Goal: Task Accomplishment & Management: Manage account settings

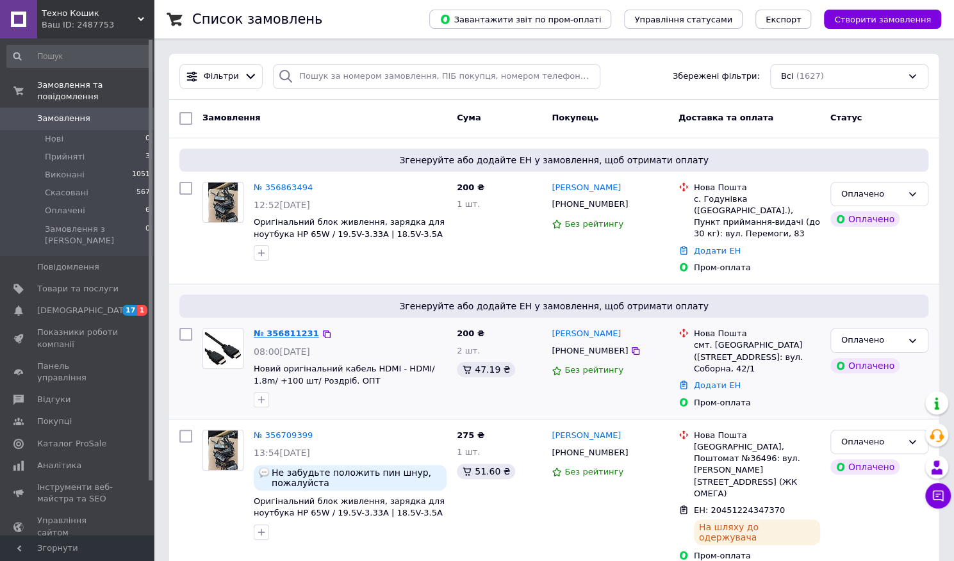
click at [289, 329] on link "№ 356811231" at bounding box center [286, 334] width 65 height 10
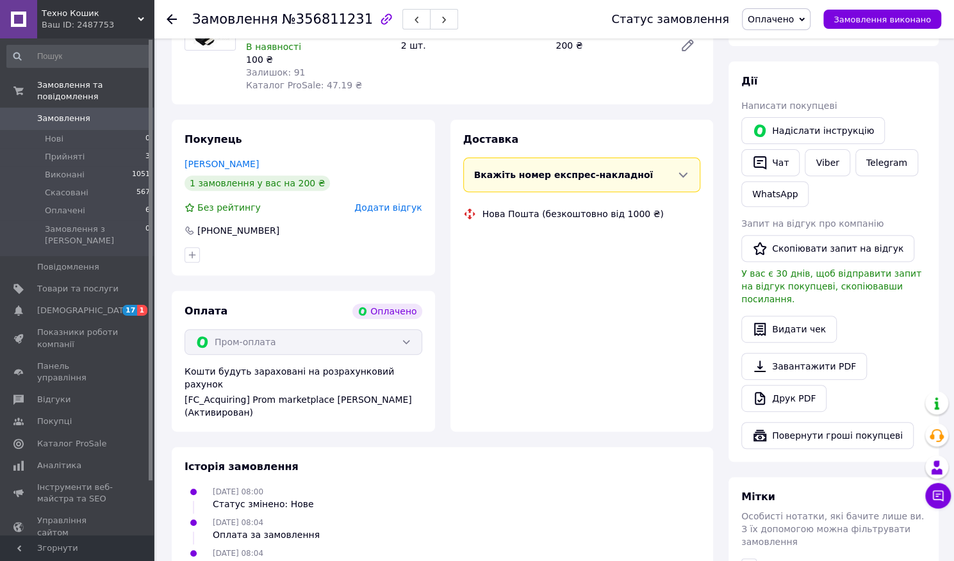
scroll to position [226, 0]
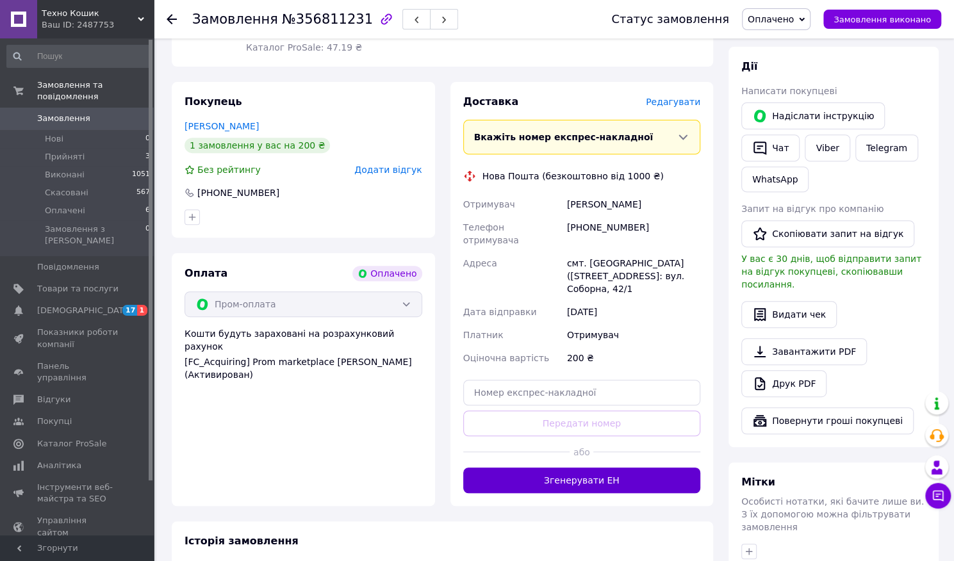
click at [600, 468] on button "Згенерувати ЕН" at bounding box center [582, 481] width 238 height 26
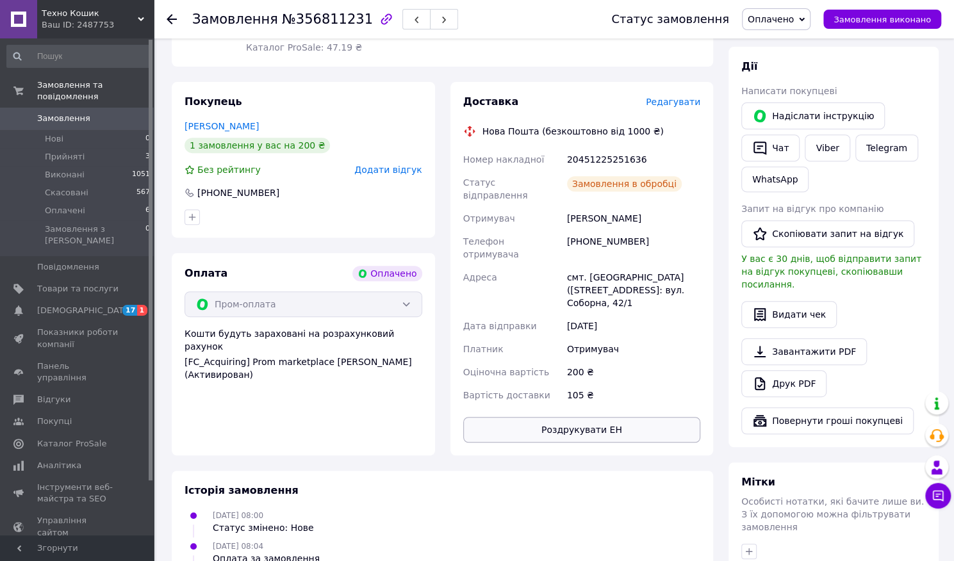
click at [606, 417] on button "Роздрукувати ЕН" at bounding box center [582, 430] width 238 height 26
drag, startPoint x: 634, startPoint y: 233, endPoint x: 584, endPoint y: 236, distance: 50.1
click at [584, 236] on div "[PHONE_NUMBER]" at bounding box center [633, 248] width 138 height 36
copy div "0500443723"
click at [126, 84] on span "Замовлення та повідомлення" at bounding box center [95, 90] width 117 height 23
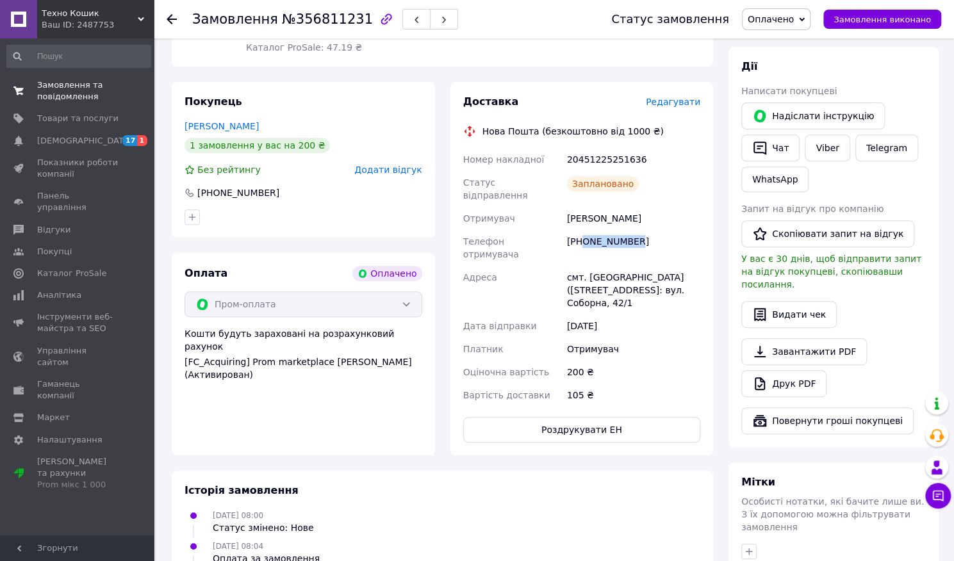
click at [59, 90] on span "Замовлення та повідомлення" at bounding box center [77, 90] width 81 height 23
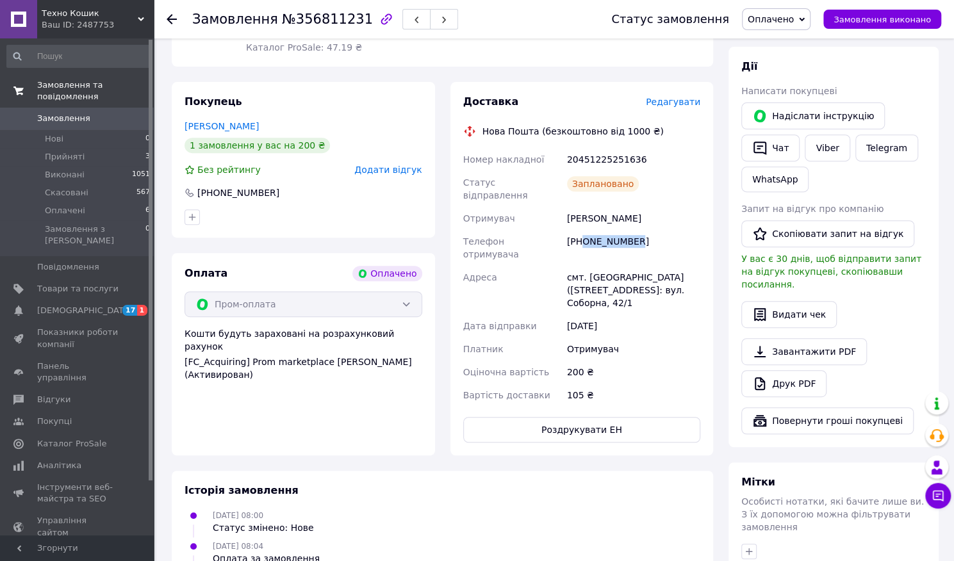
click at [59, 90] on span "Замовлення та повідомлення" at bounding box center [95, 90] width 117 height 23
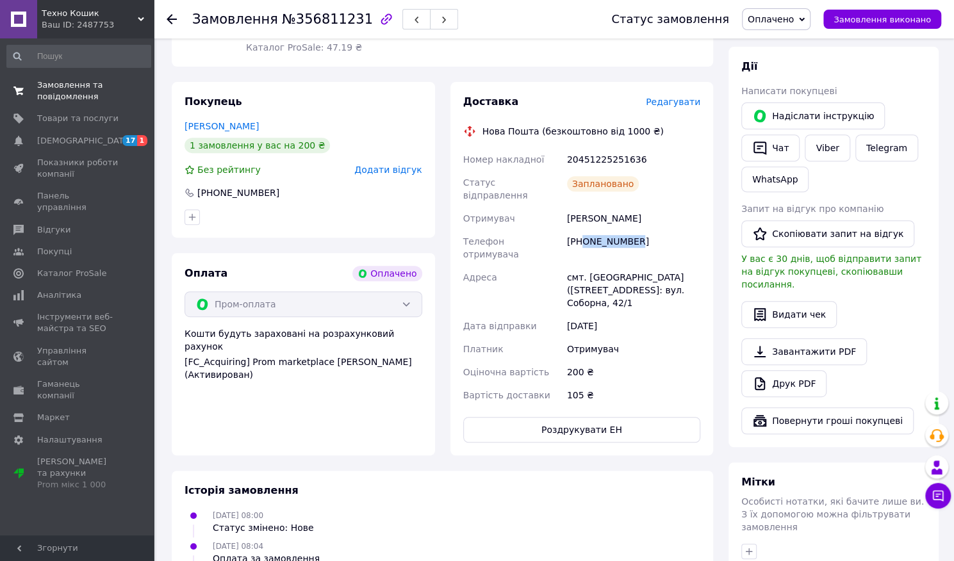
click at [53, 80] on span "Замовлення та повідомлення" at bounding box center [77, 90] width 81 height 23
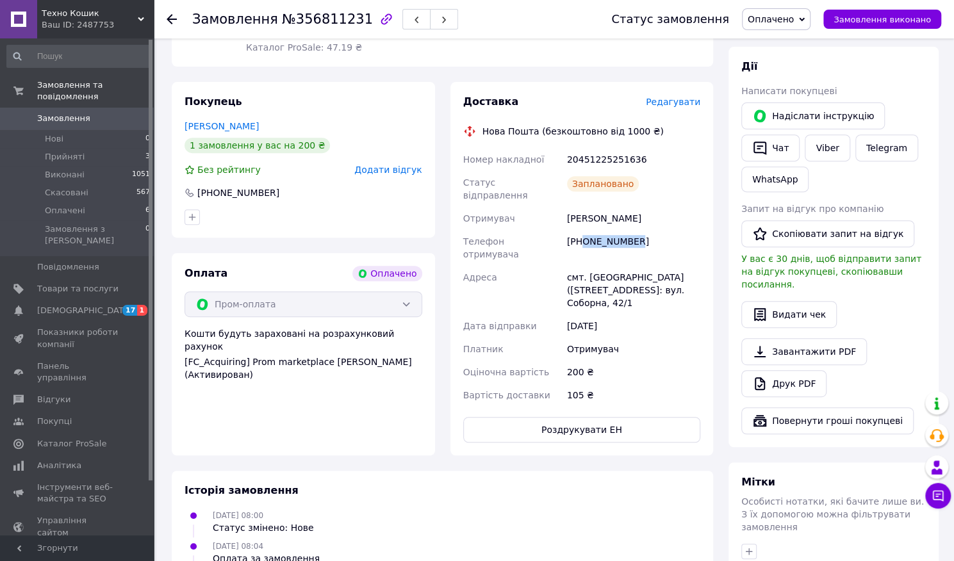
click at [69, 113] on span "Замовлення" at bounding box center [63, 119] width 53 height 12
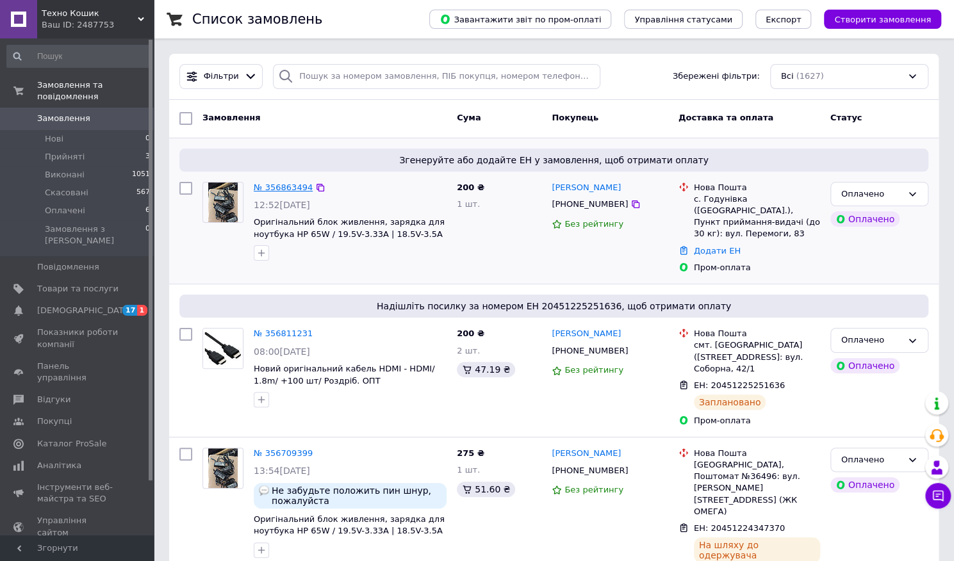
click at [277, 186] on link "№ 356863494" at bounding box center [283, 188] width 59 height 10
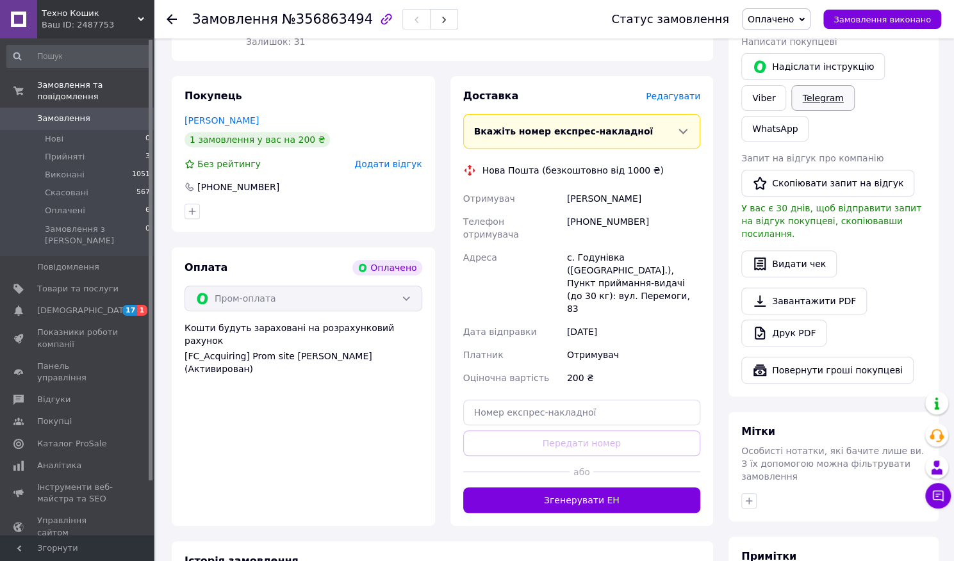
scroll to position [233, 0]
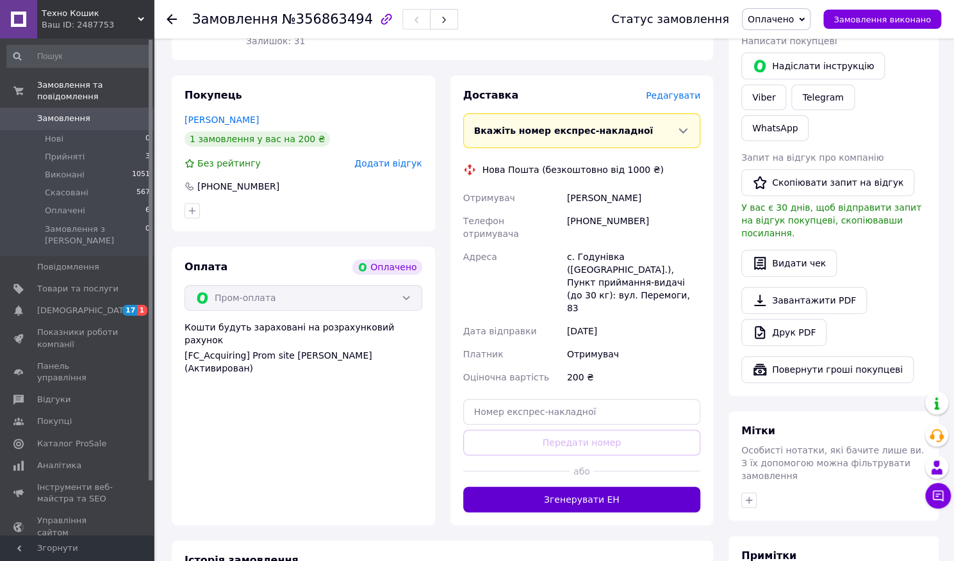
click at [593, 487] on button "Згенерувати ЕН" at bounding box center [582, 500] width 238 height 26
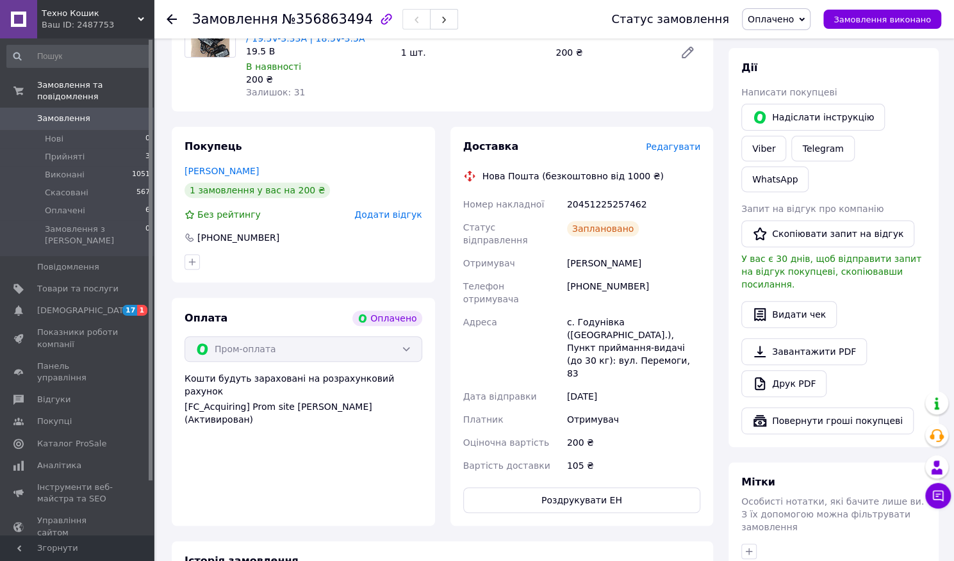
scroll to position [183, 0]
click at [580, 486] on button "Роздрукувати ЕН" at bounding box center [582, 499] width 238 height 26
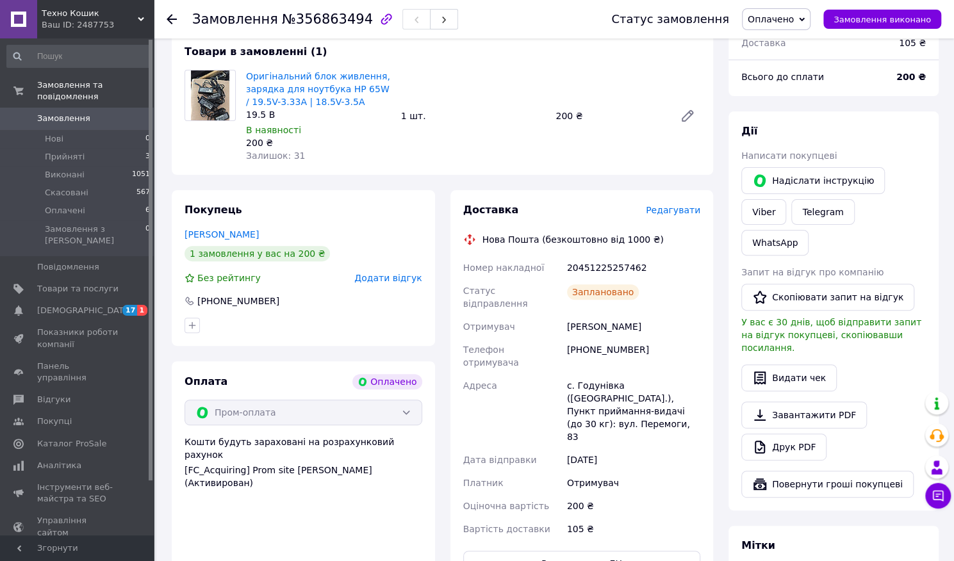
scroll to position [0, 0]
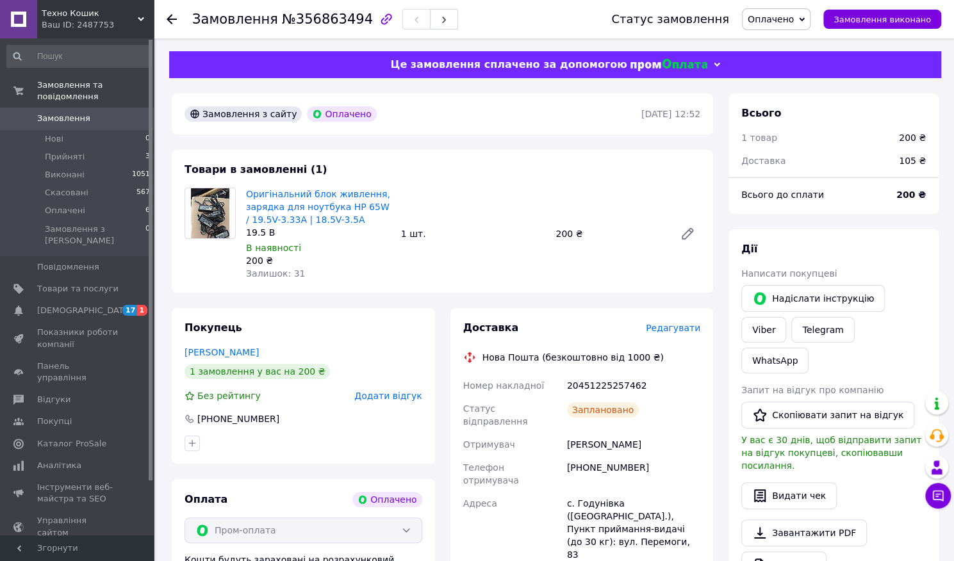
click at [114, 28] on div "Ваш ID: 2487753" at bounding box center [98, 25] width 112 height 12
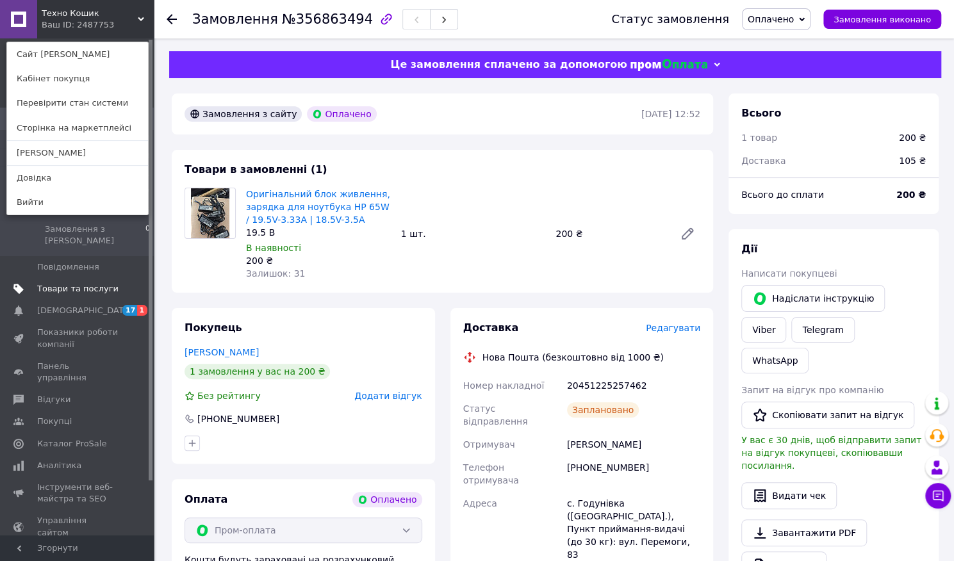
click at [83, 283] on span "Товари та послуги" at bounding box center [77, 289] width 81 height 12
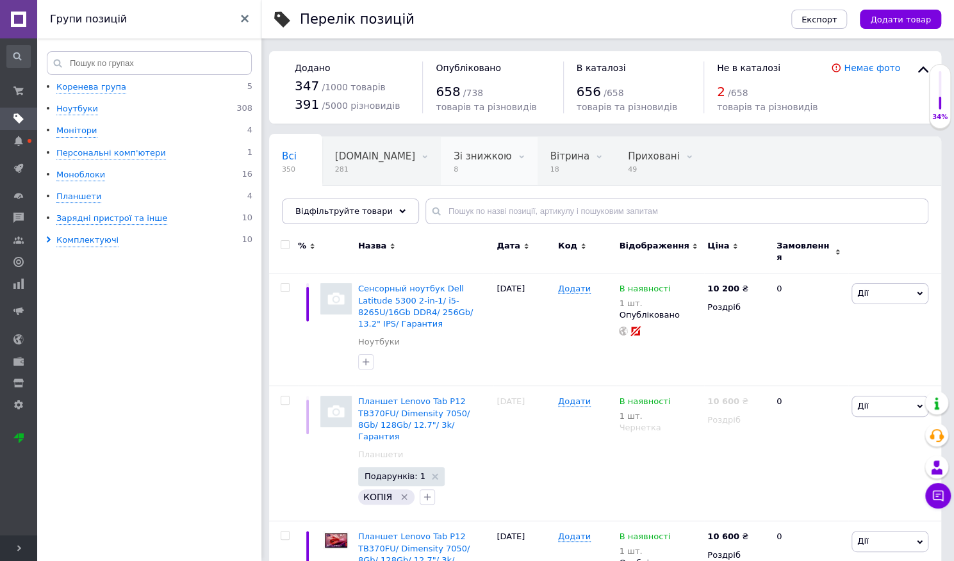
click at [454, 154] on span "Зі знижкою" at bounding box center [483, 157] width 58 height 12
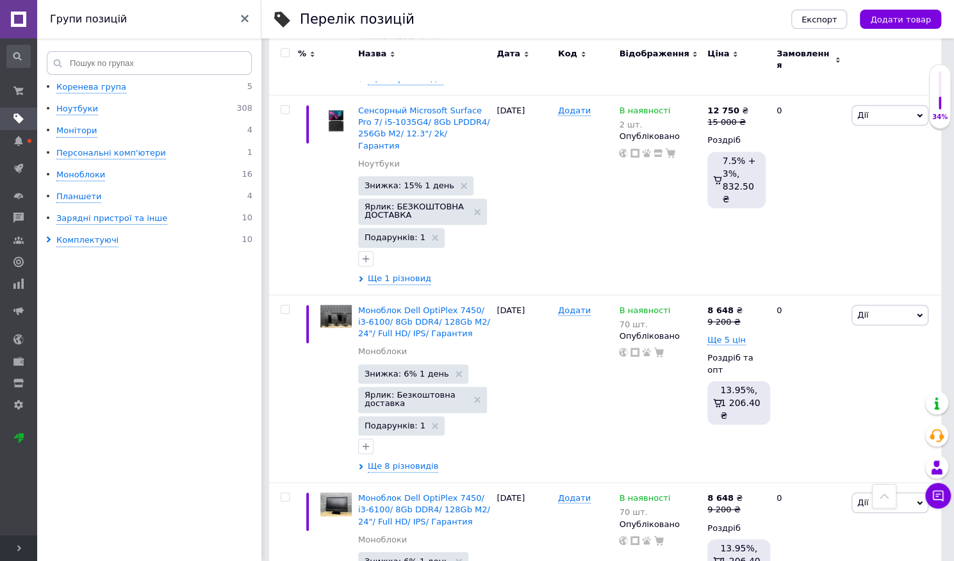
scroll to position [365, 0]
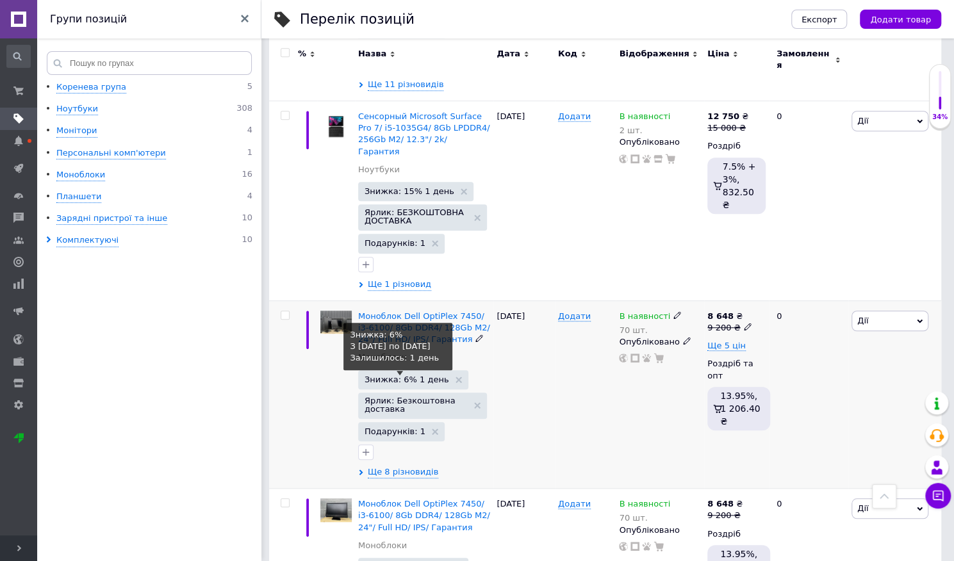
click at [424, 375] on span "Знижка: 6% 1 день" at bounding box center [407, 379] width 85 height 8
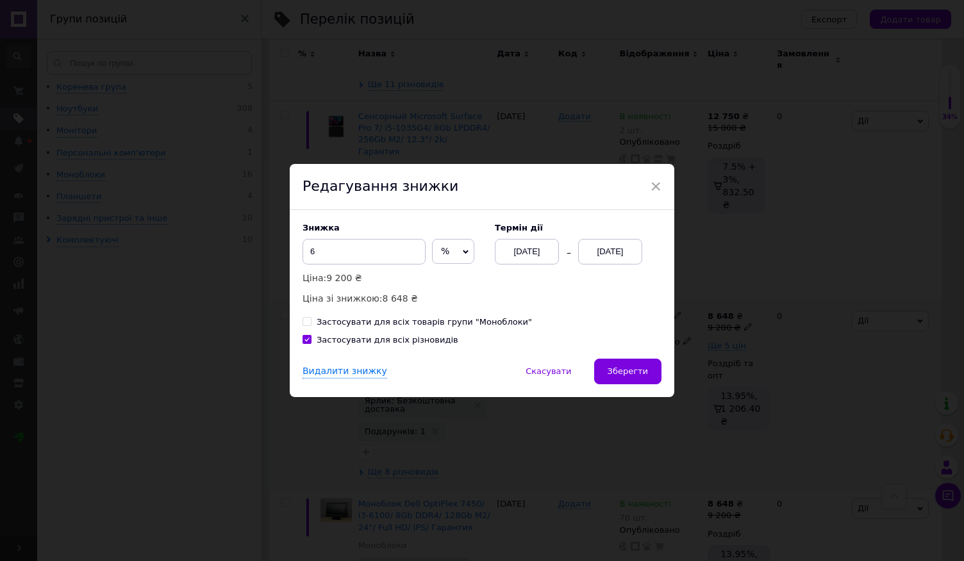
click at [605, 253] on div "12.08.2025" at bounding box center [610, 252] width 64 height 26
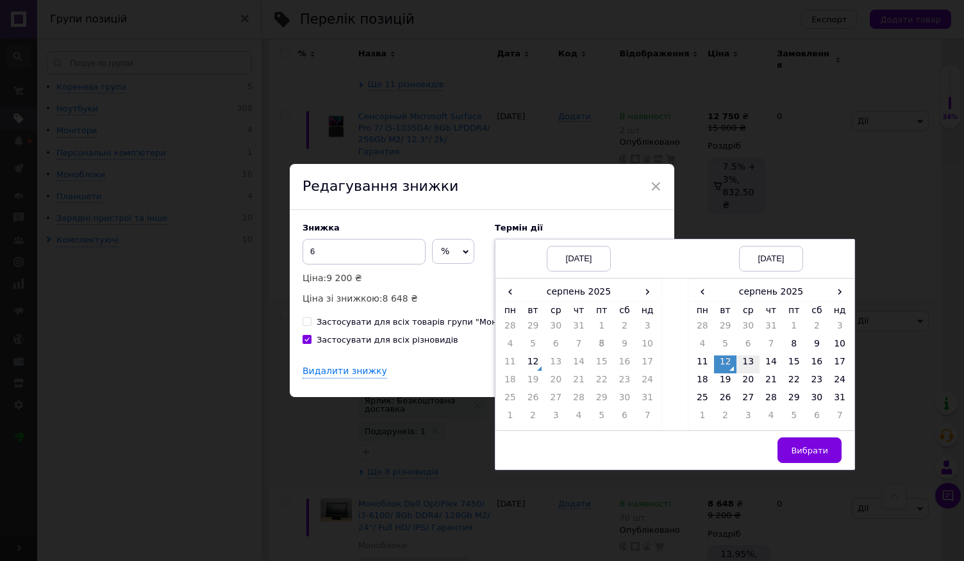
click at [748, 359] on td "13" at bounding box center [747, 365] width 23 height 18
click at [805, 452] on span "Вибрати" at bounding box center [809, 451] width 37 height 10
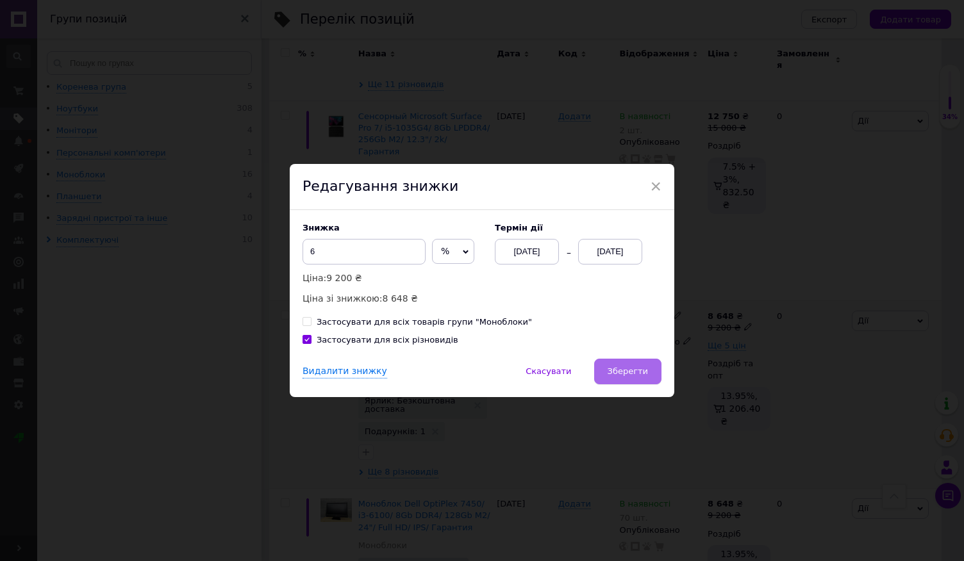
click at [631, 372] on span "Зберегти" at bounding box center [627, 371] width 40 height 10
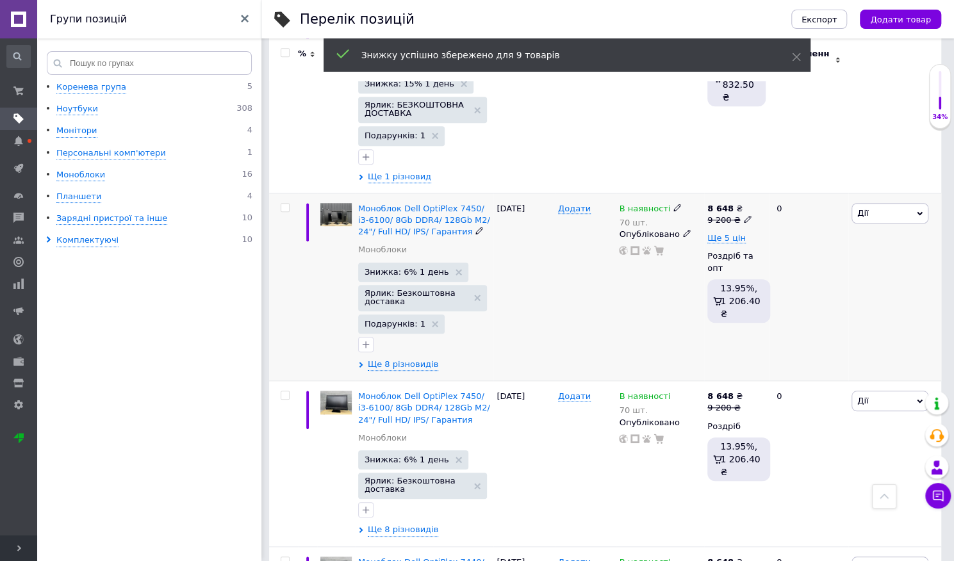
scroll to position [493, 0]
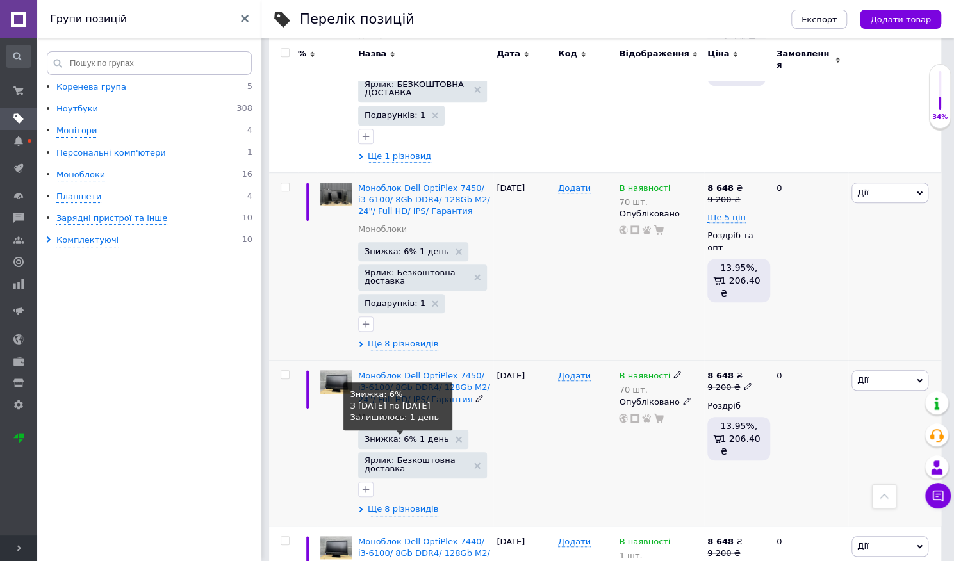
click at [413, 435] on span "Знижка: 6% 1 день" at bounding box center [407, 439] width 85 height 8
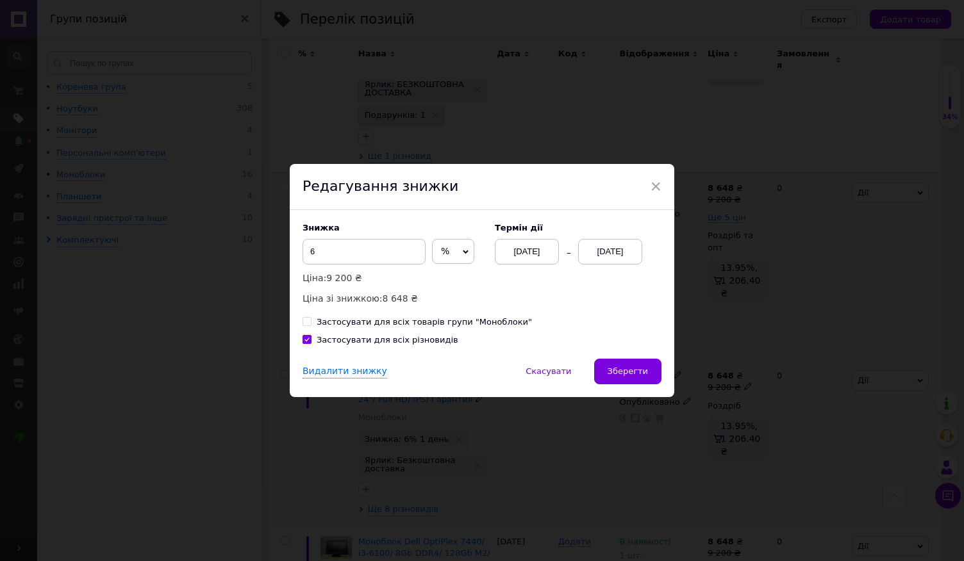
click at [601, 251] on div "12.08.2025" at bounding box center [610, 252] width 64 height 26
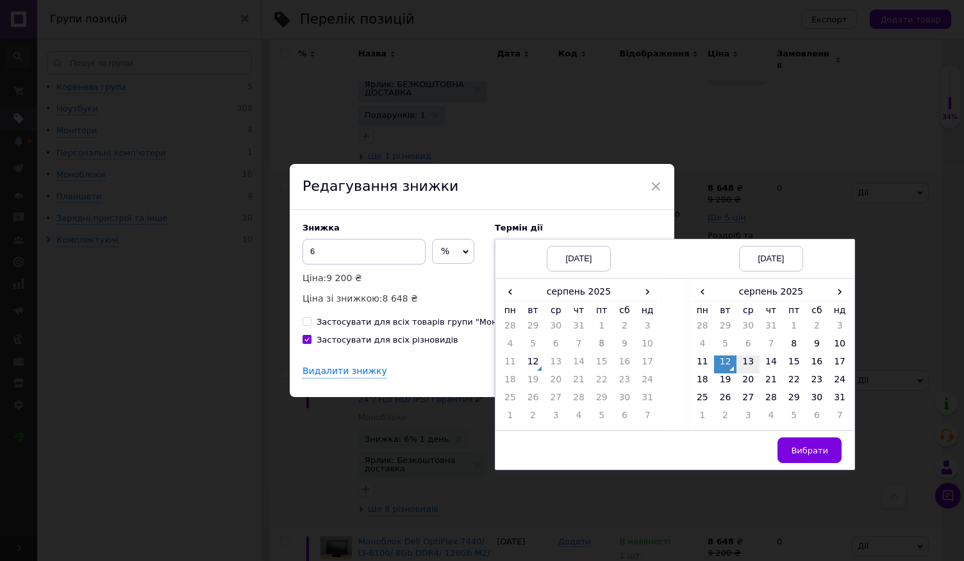
click at [750, 366] on td "13" at bounding box center [747, 365] width 23 height 18
click at [818, 443] on button "Вибрати" at bounding box center [809, 451] width 64 height 26
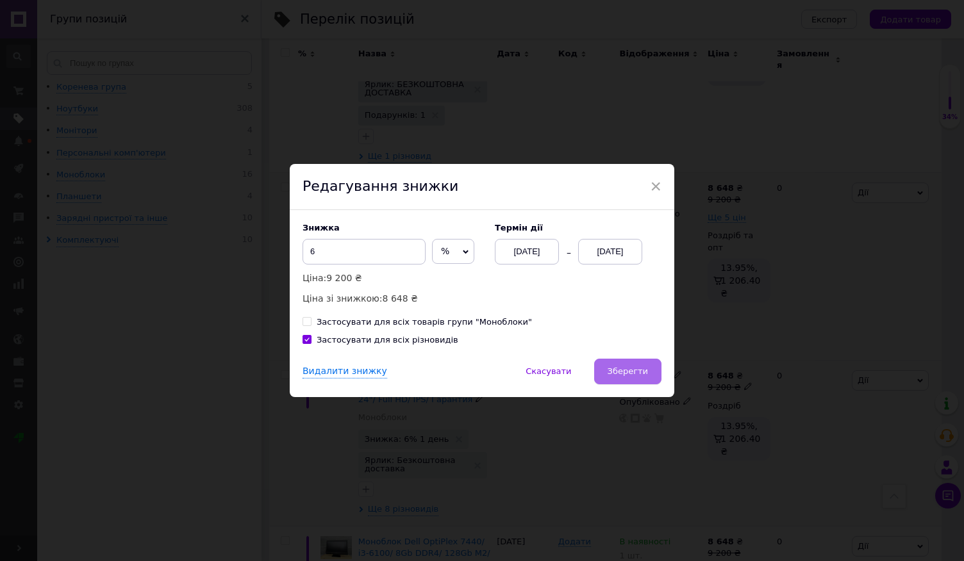
click at [641, 372] on span "Зберегти" at bounding box center [627, 371] width 40 height 10
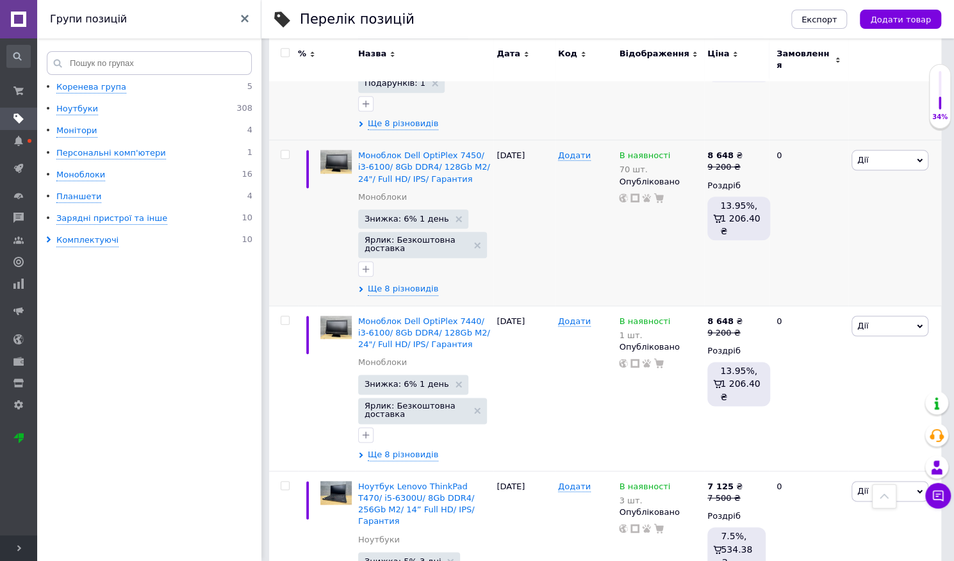
scroll to position [717, 0]
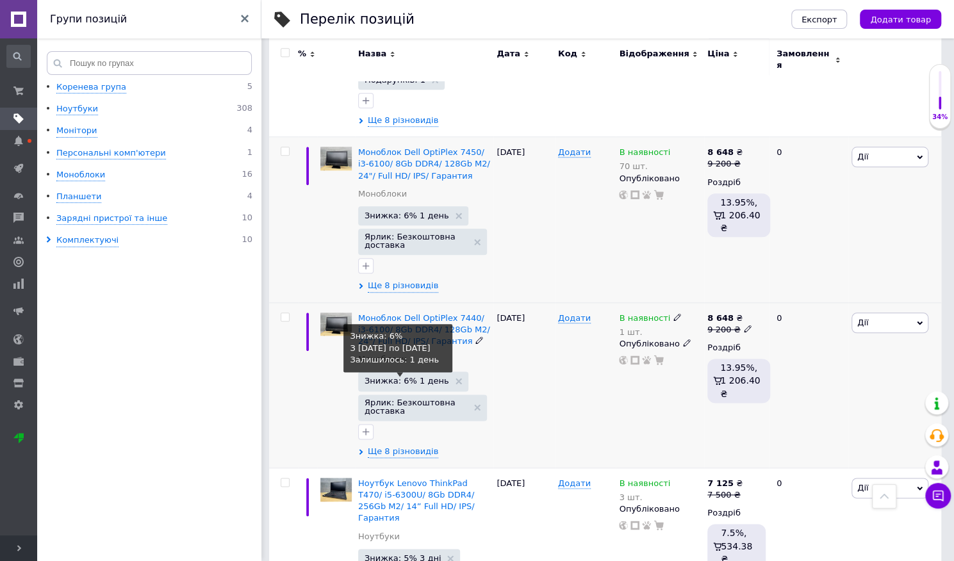
click at [404, 377] on span "Знижка: 6% 1 день" at bounding box center [407, 381] width 85 height 8
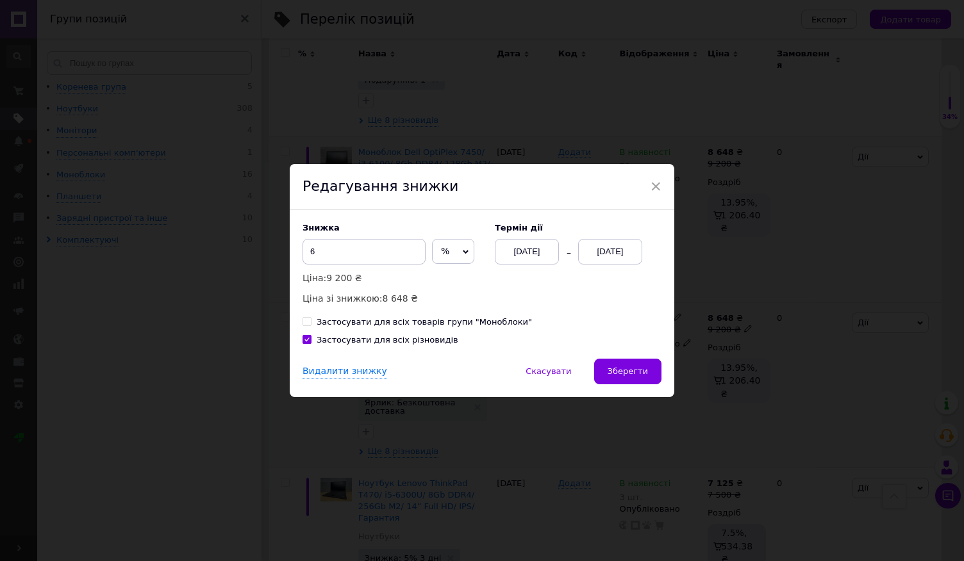
click at [605, 253] on div "12.08.2025" at bounding box center [610, 252] width 64 height 26
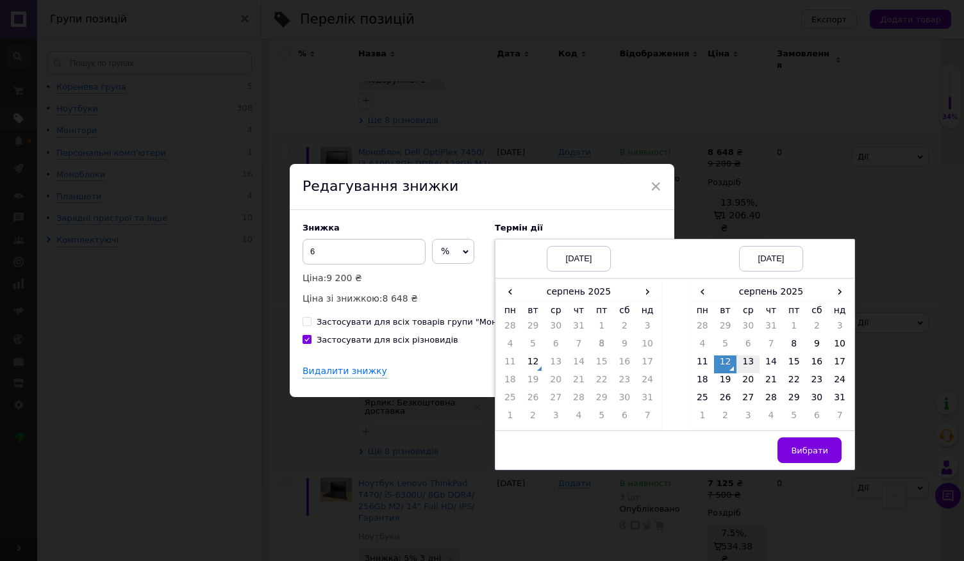
click at [743, 366] on td "13" at bounding box center [747, 365] width 23 height 18
click at [804, 450] on span "Вибрати" at bounding box center [809, 451] width 37 height 10
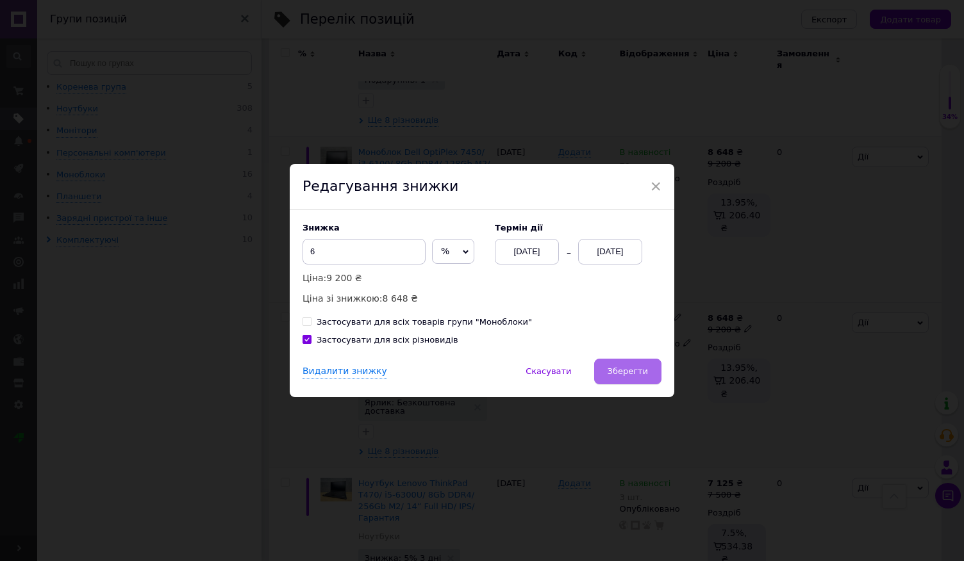
click at [638, 372] on span "Зберегти" at bounding box center [627, 371] width 40 height 10
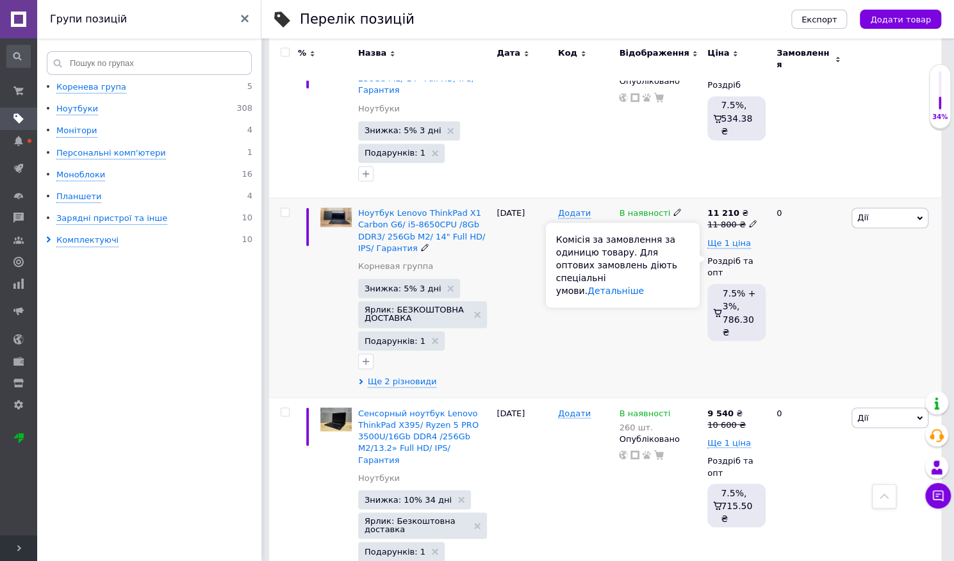
scroll to position [1156, 0]
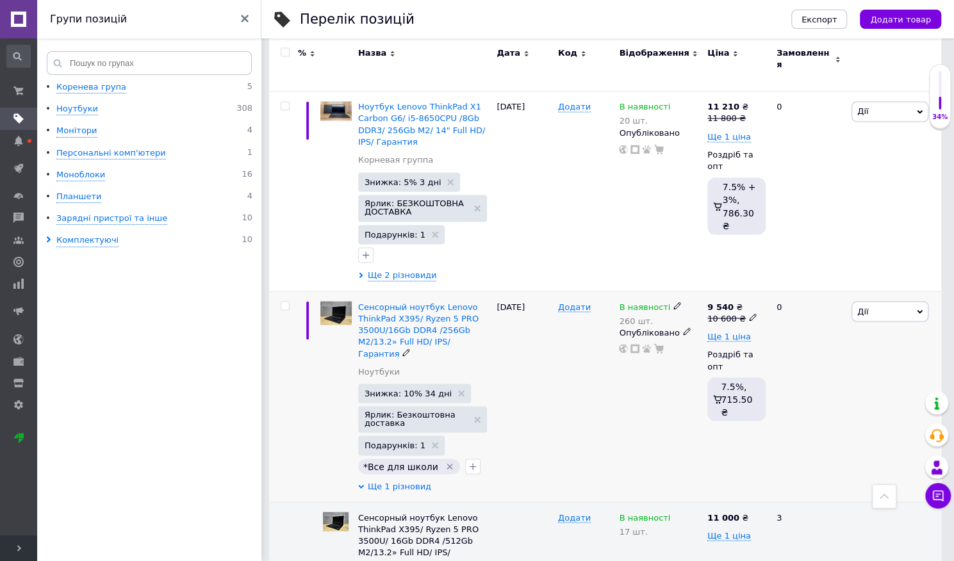
scroll to position [1249, 0]
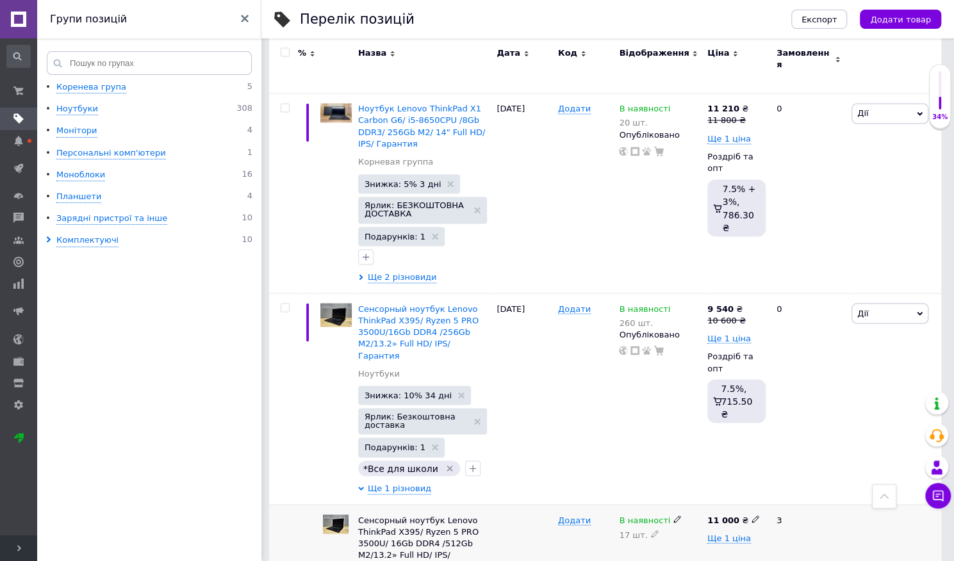
click at [752, 515] on icon at bounding box center [756, 519] width 8 height 8
drag, startPoint x: 733, startPoint y: 472, endPoint x: 706, endPoint y: 471, distance: 26.9
click at [706, 511] on input "11000" at bounding box center [732, 520] width 56 height 19
type input "10100"
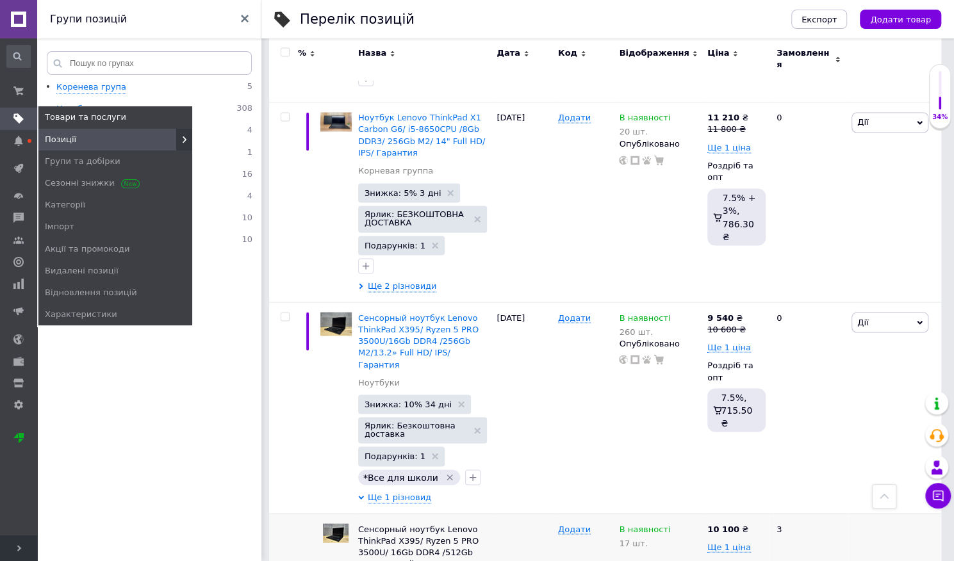
click at [14, 120] on icon at bounding box center [18, 118] width 10 height 10
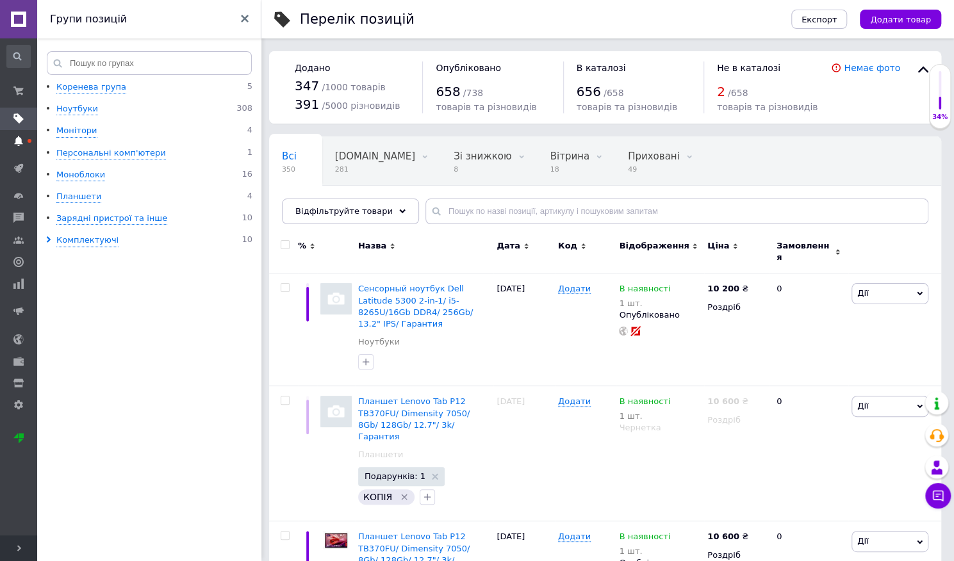
click at [19, 140] on use at bounding box center [18, 141] width 8 height 10
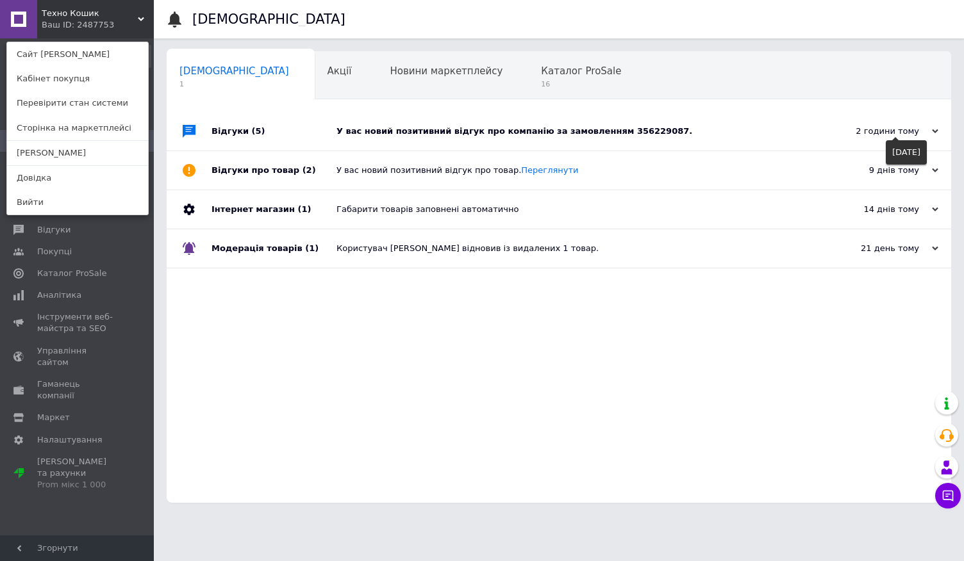
click at [888, 130] on div "2 години тому" at bounding box center [874, 132] width 128 height 12
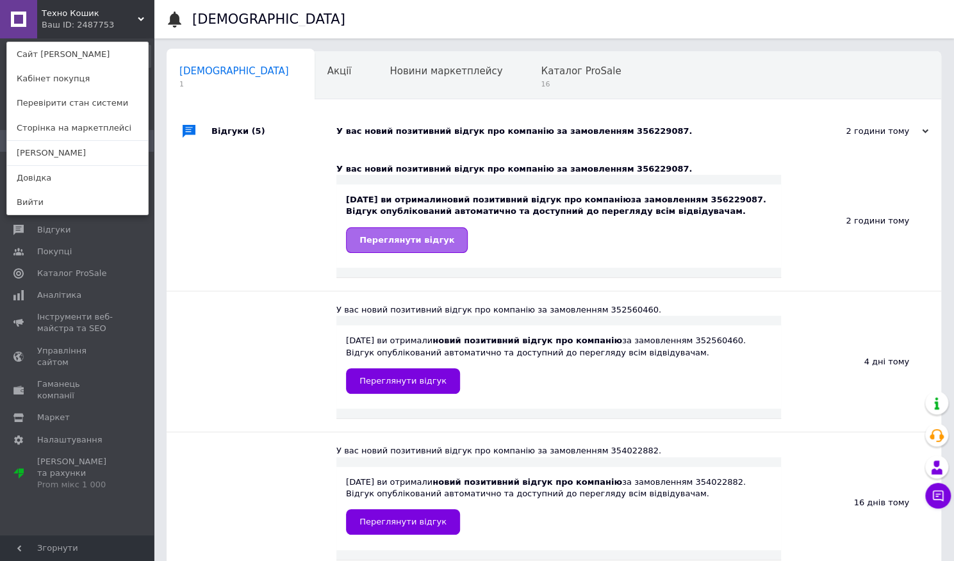
click at [399, 245] on span "Переглянути відгук" at bounding box center [406, 240] width 95 height 10
click at [414, 243] on span "Переглянути відгук" at bounding box center [406, 240] width 95 height 10
click at [135, 15] on div "Техно Кошик Ваш ID: 2487753 Сайт Техно Кошик Кабінет покупця Перевірити стан си…" at bounding box center [77, 19] width 154 height 38
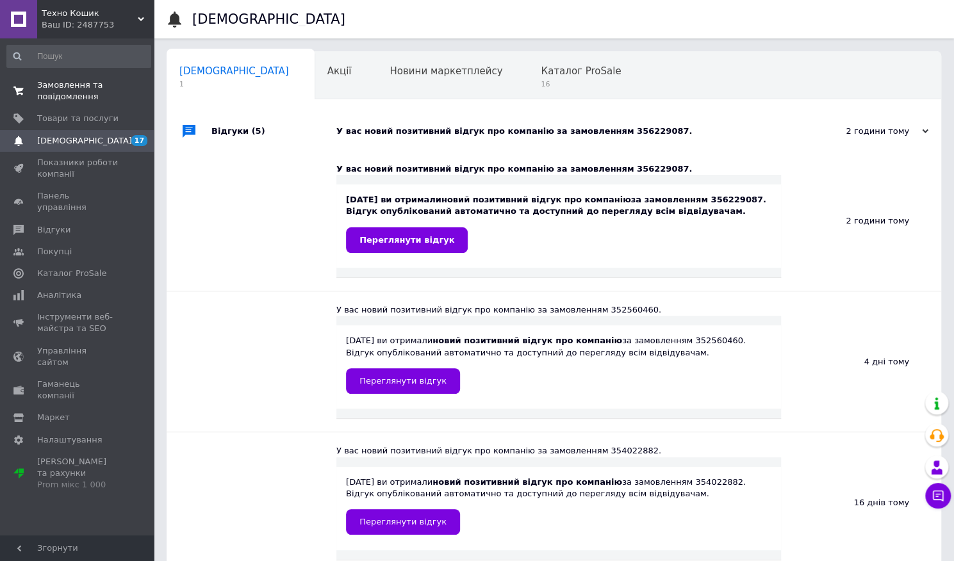
click at [79, 94] on span "Замовлення та повідомлення" at bounding box center [77, 90] width 81 height 23
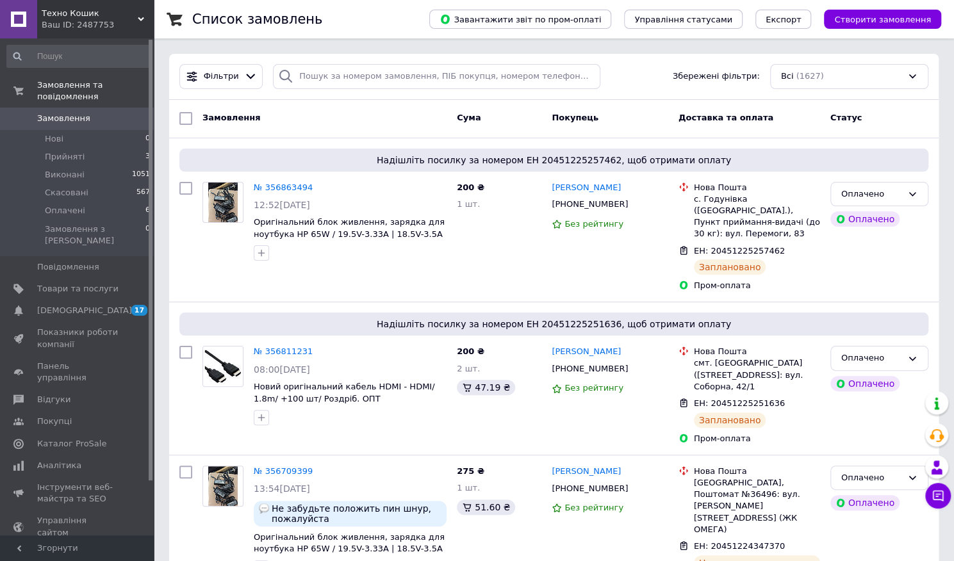
click at [131, 19] on div "Ваш ID: 2487753" at bounding box center [98, 25] width 112 height 12
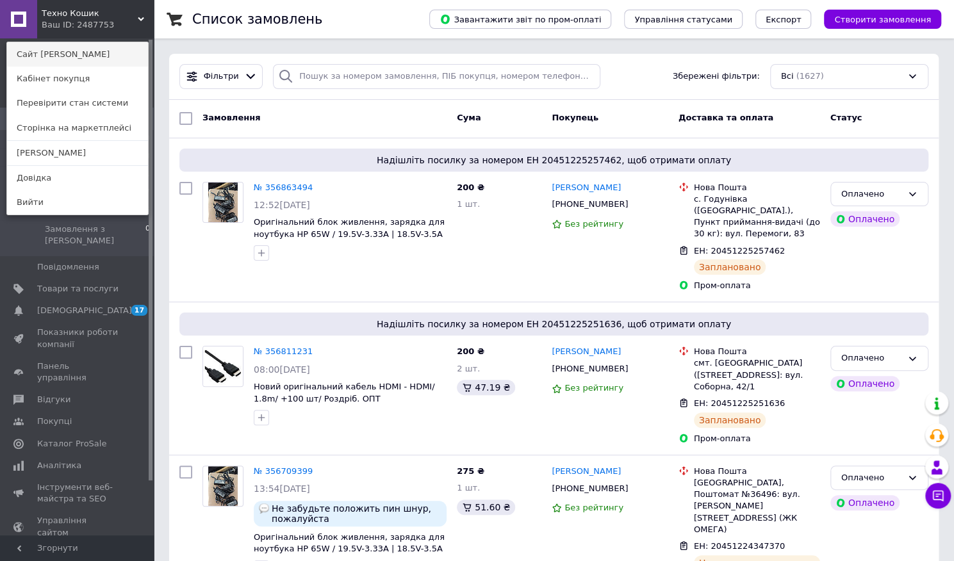
click at [95, 58] on link "Сайт [PERSON_NAME]" at bounding box center [77, 54] width 141 height 24
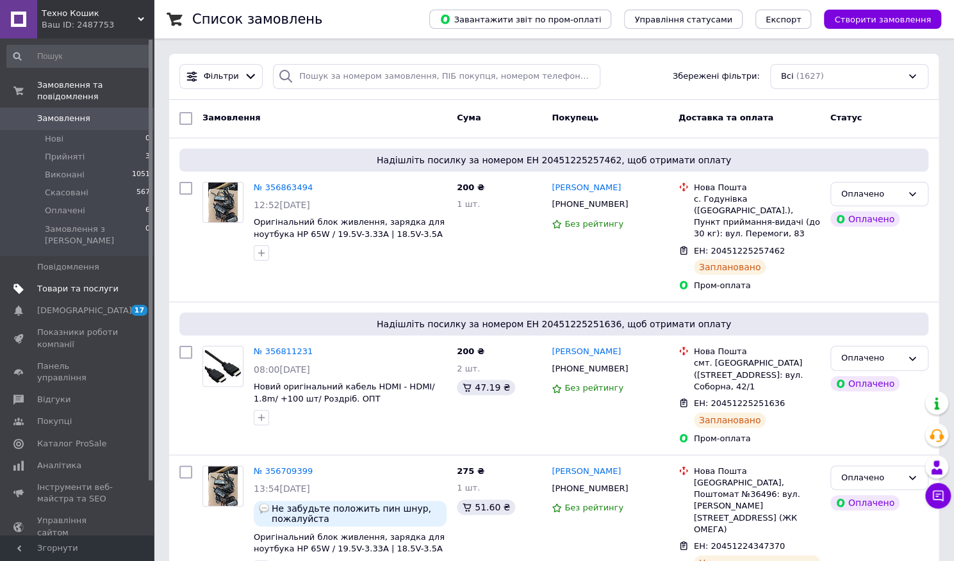
click at [64, 283] on span "Товари та послуги" at bounding box center [77, 289] width 81 height 12
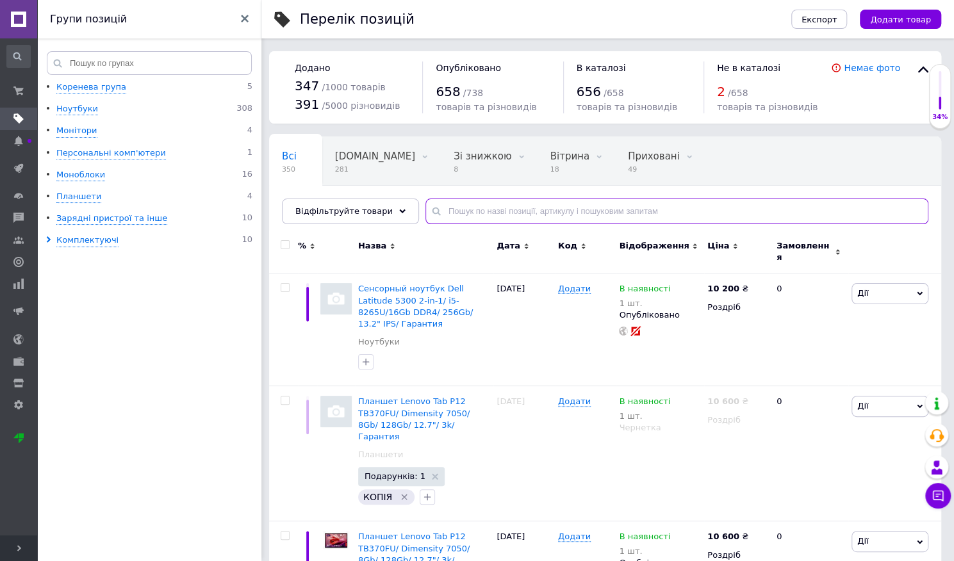
click at [442, 213] on input "text" at bounding box center [676, 212] width 503 height 26
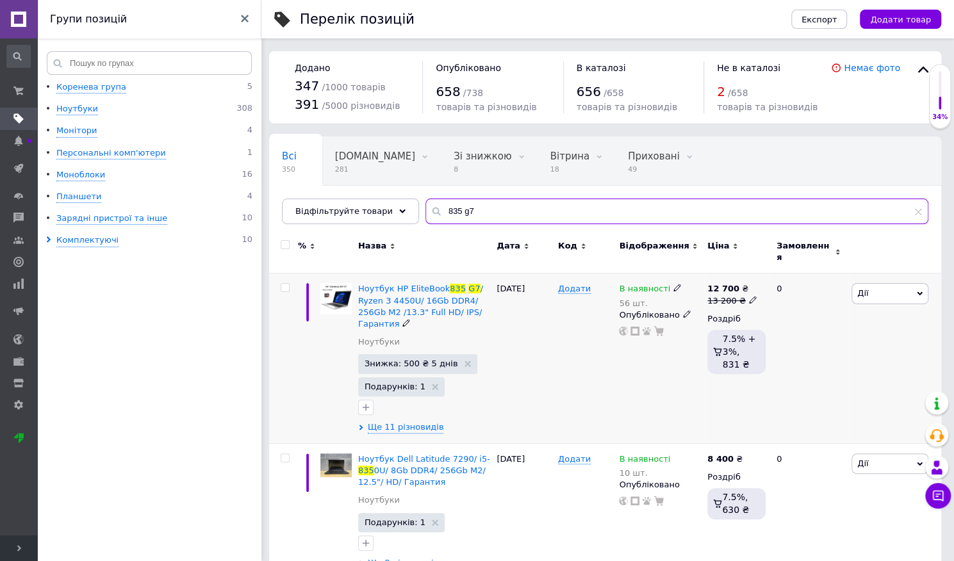
type input "835 g7"
click at [428, 274] on div "Ноутбук HP EliteBook 835 G7 / Ryzen 3 4450U/ 16Gb DDR4/ 256Gb M2 /13.3" Full HD…" at bounding box center [424, 359] width 138 height 170
click at [410, 302] on span "/ Ryzen 3 4450U/ 16Gb DDR4/ 256Gb M2 /13.3" Full HD/ IPS/ Гарантия" at bounding box center [420, 306] width 125 height 45
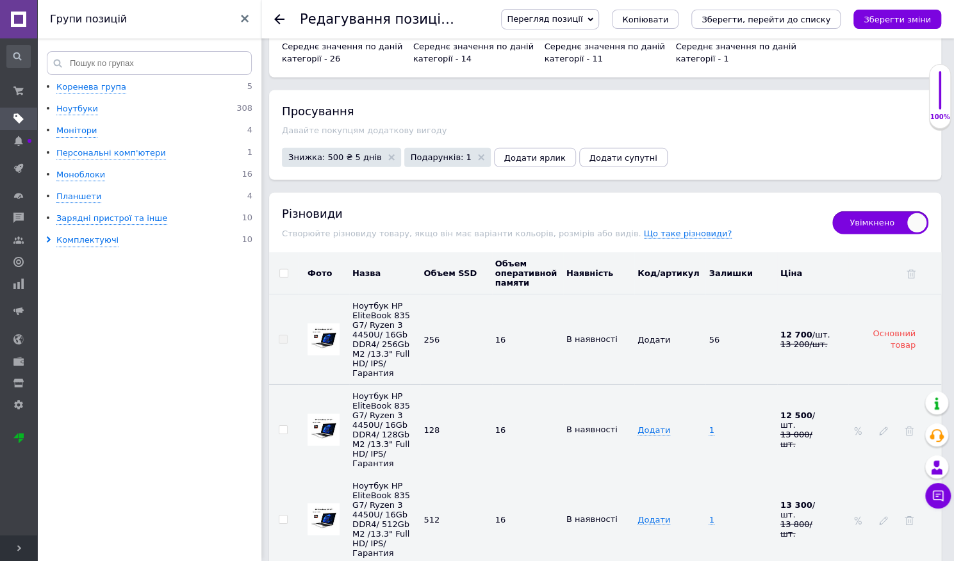
scroll to position [2066, 0]
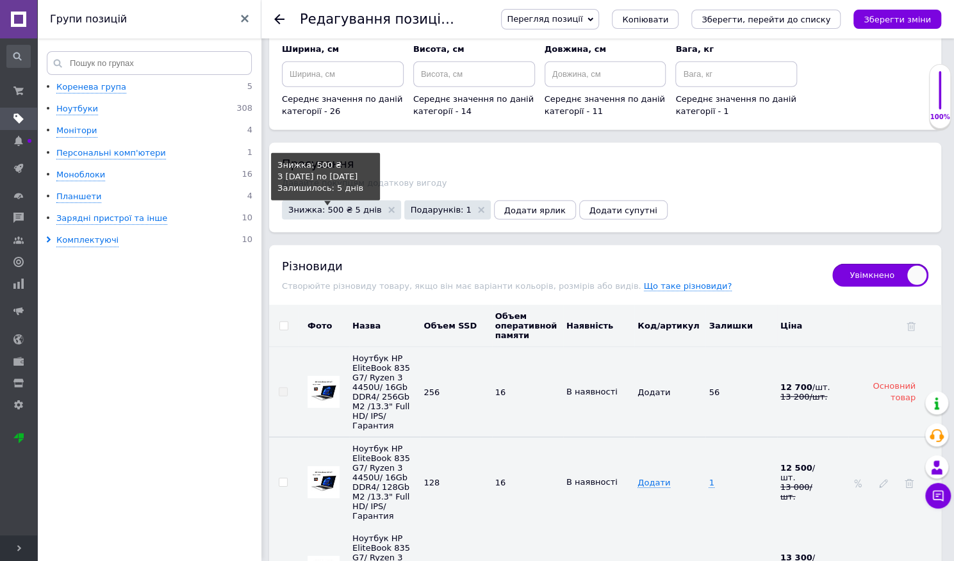
click at [326, 206] on span "Знижка: 500 ₴ 5 днів" at bounding box center [335, 210] width 94 height 8
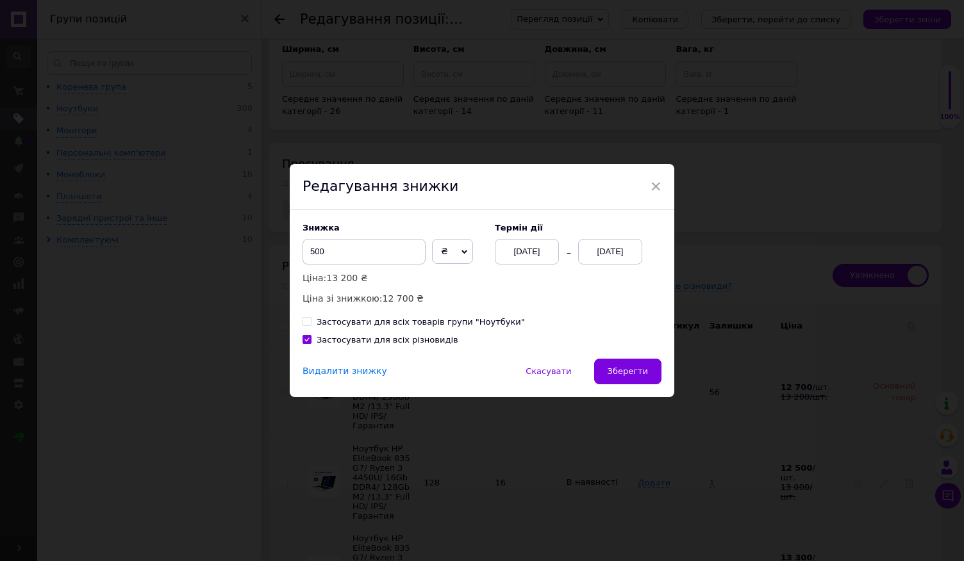
click at [327, 374] on div "Видалити знижку" at bounding box center [344, 371] width 85 height 13
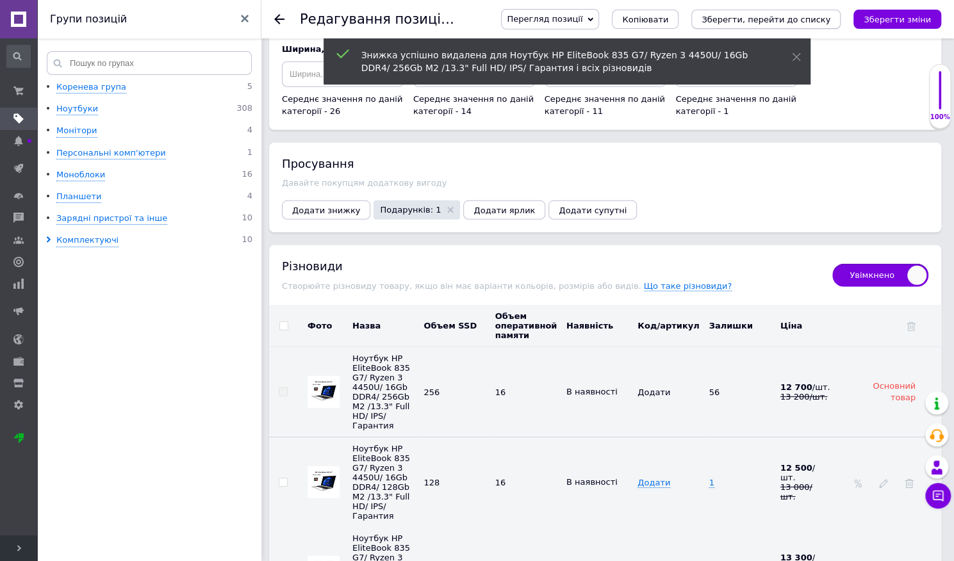
click at [798, 19] on icon "Зберегти, перейти до списку" at bounding box center [766, 20] width 129 height 10
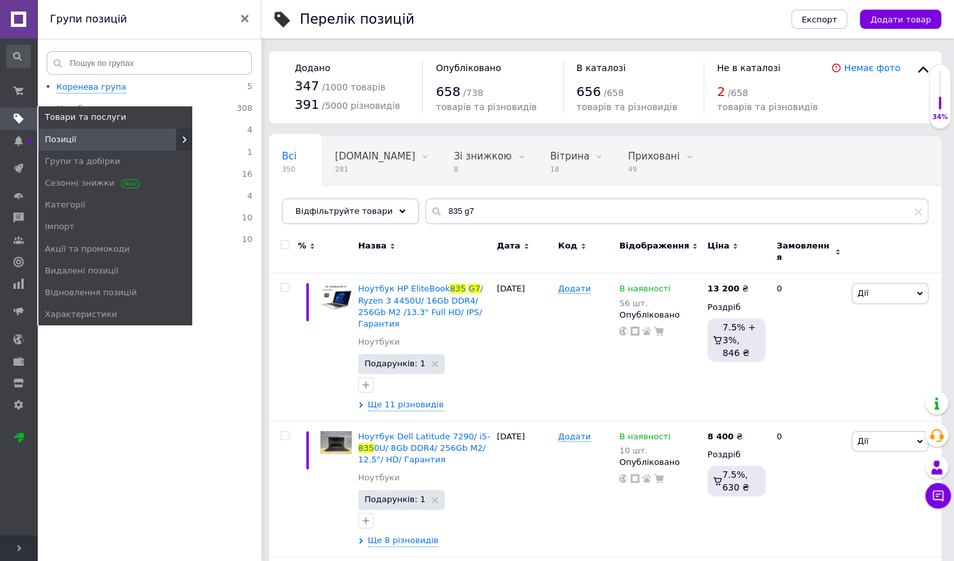
click at [18, 122] on use at bounding box center [18, 119] width 10 height 10
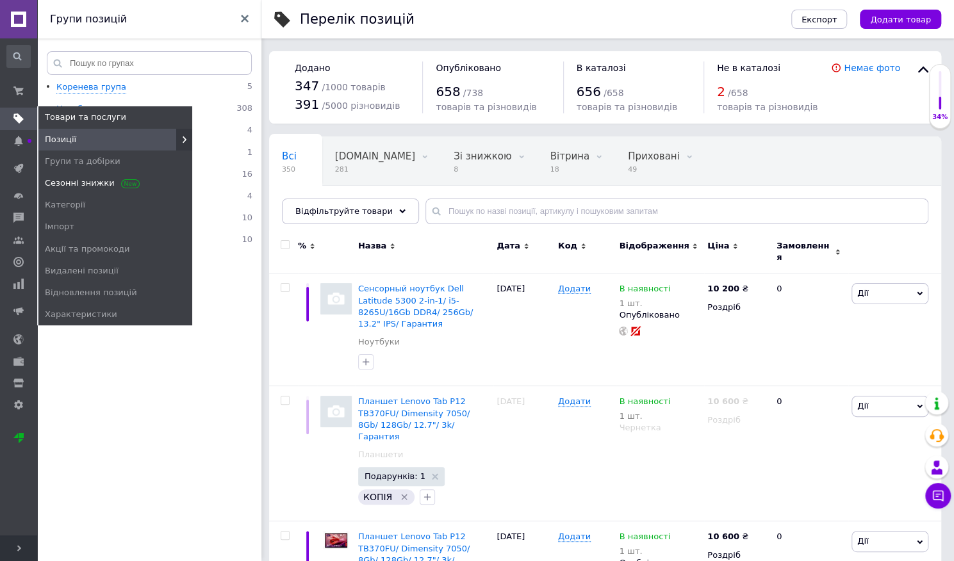
click at [104, 181] on span "Сезонні знижки" at bounding box center [91, 183] width 92 height 12
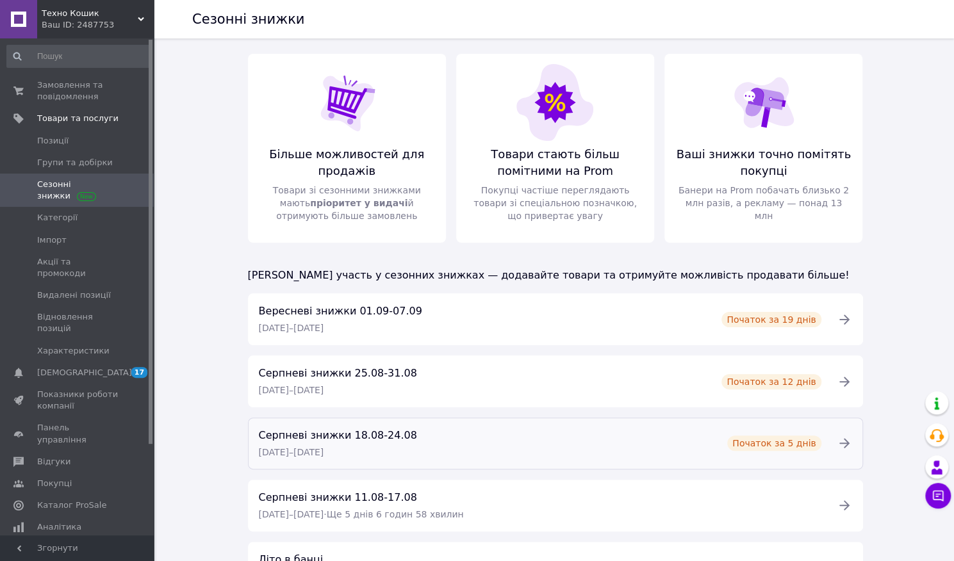
scroll to position [138, 0]
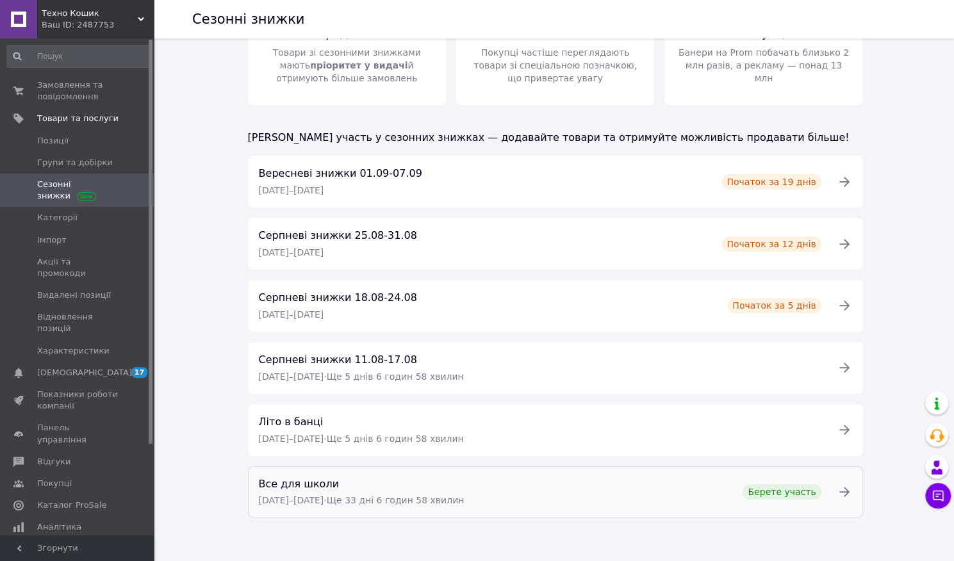
click at [392, 501] on span "· Ще 33 дні 6 годин 58 хвилин" at bounding box center [394, 500] width 140 height 10
